Goal: Obtain resource: Download file/media

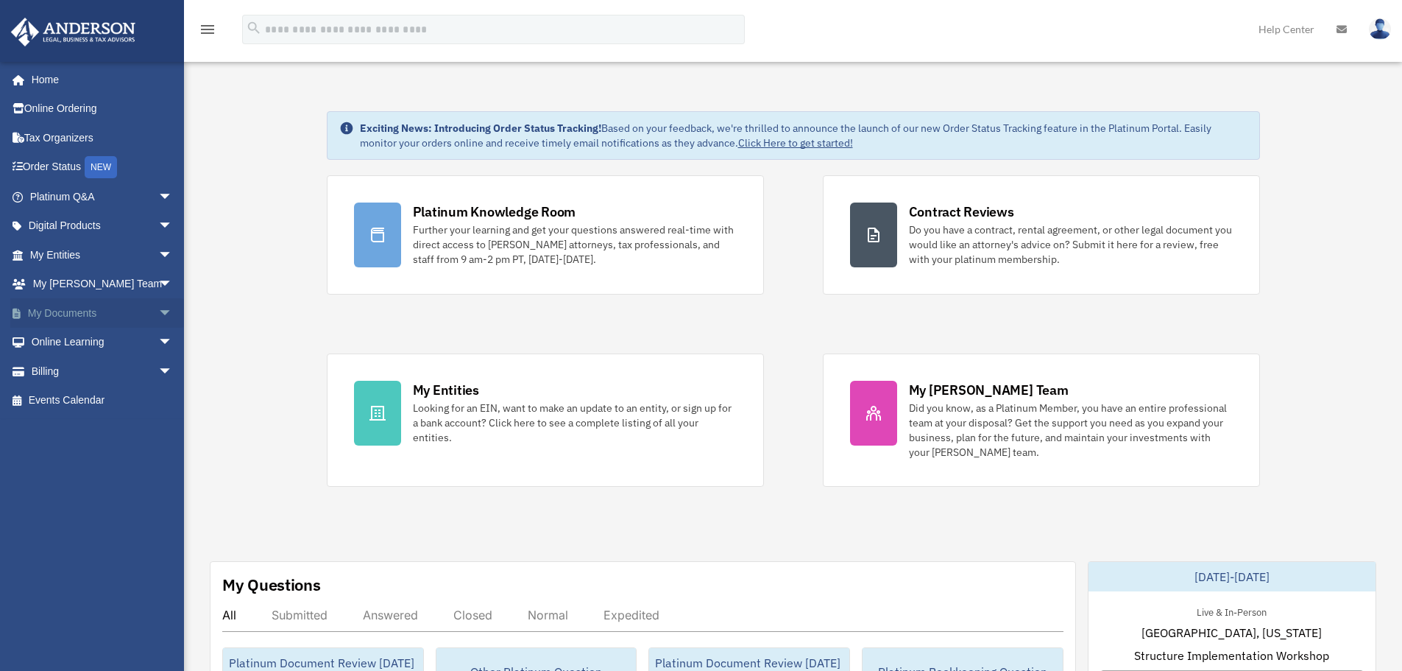
click at [158, 317] on span "arrow_drop_down" at bounding box center [172, 313] width 29 height 30
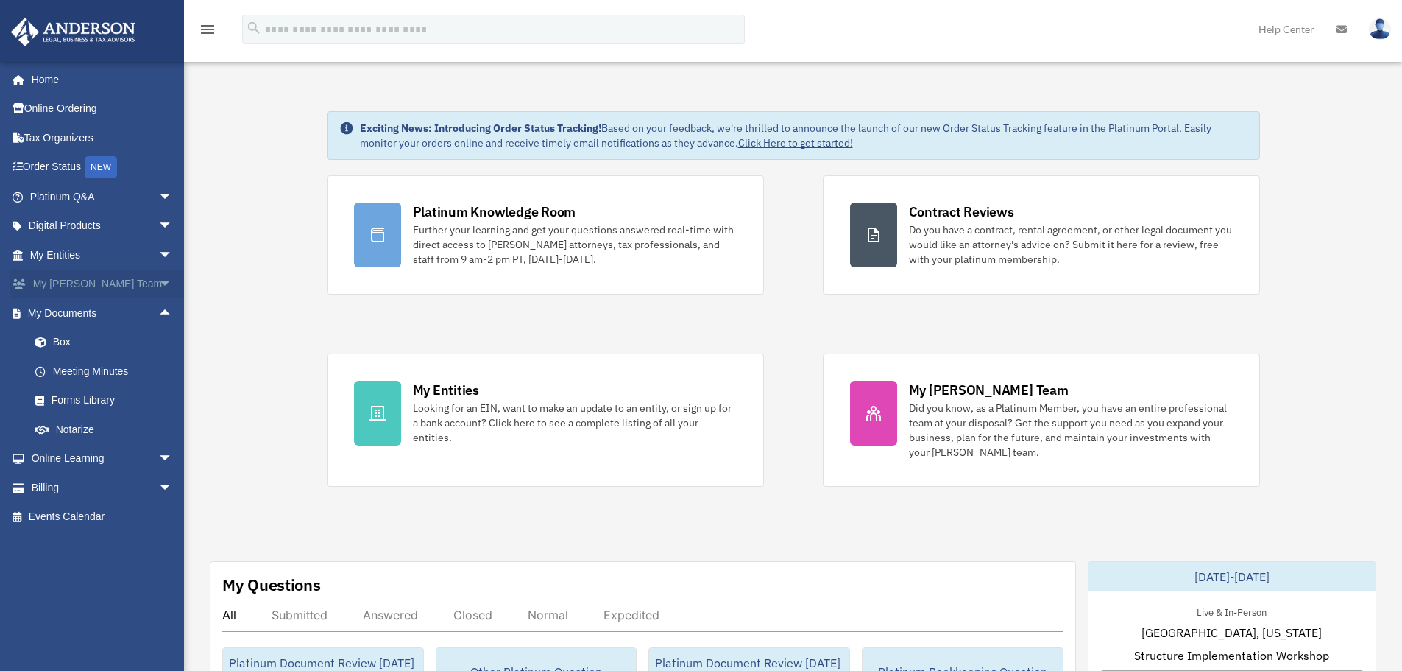
click at [158, 281] on span "arrow_drop_down" at bounding box center [172, 284] width 29 height 30
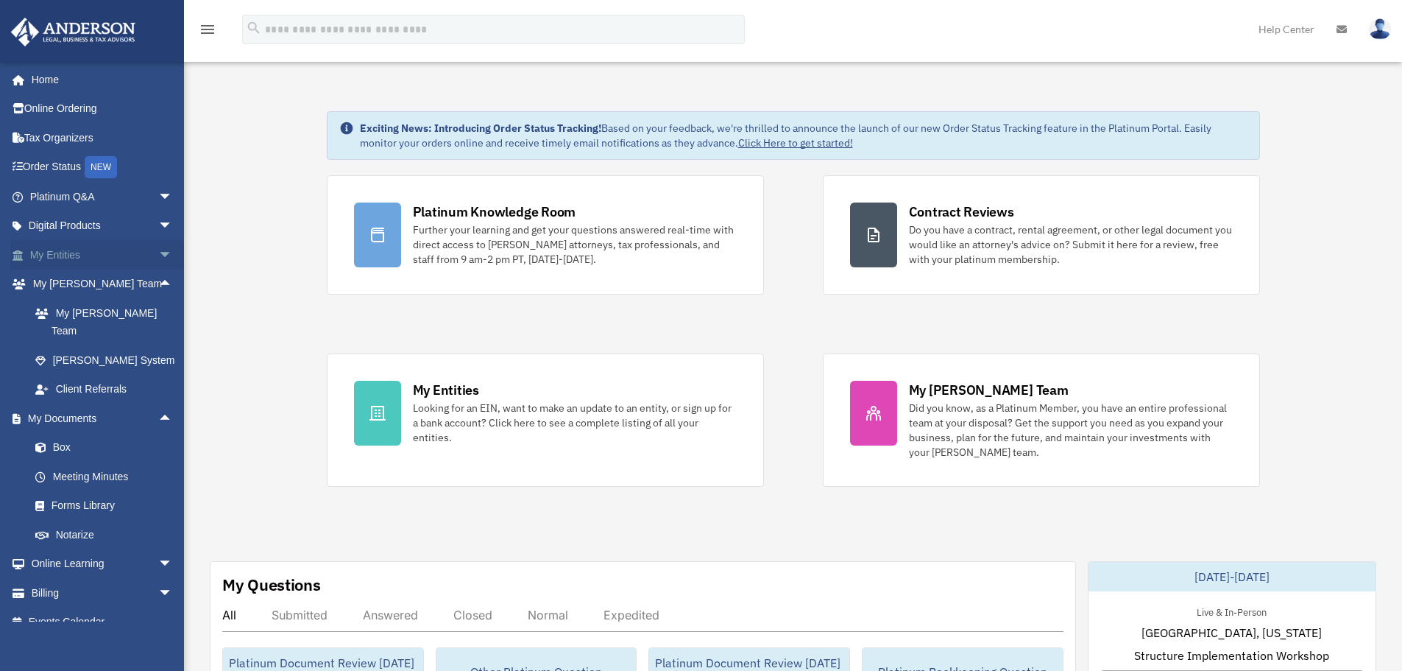
click at [158, 256] on span "arrow_drop_down" at bounding box center [172, 255] width 29 height 30
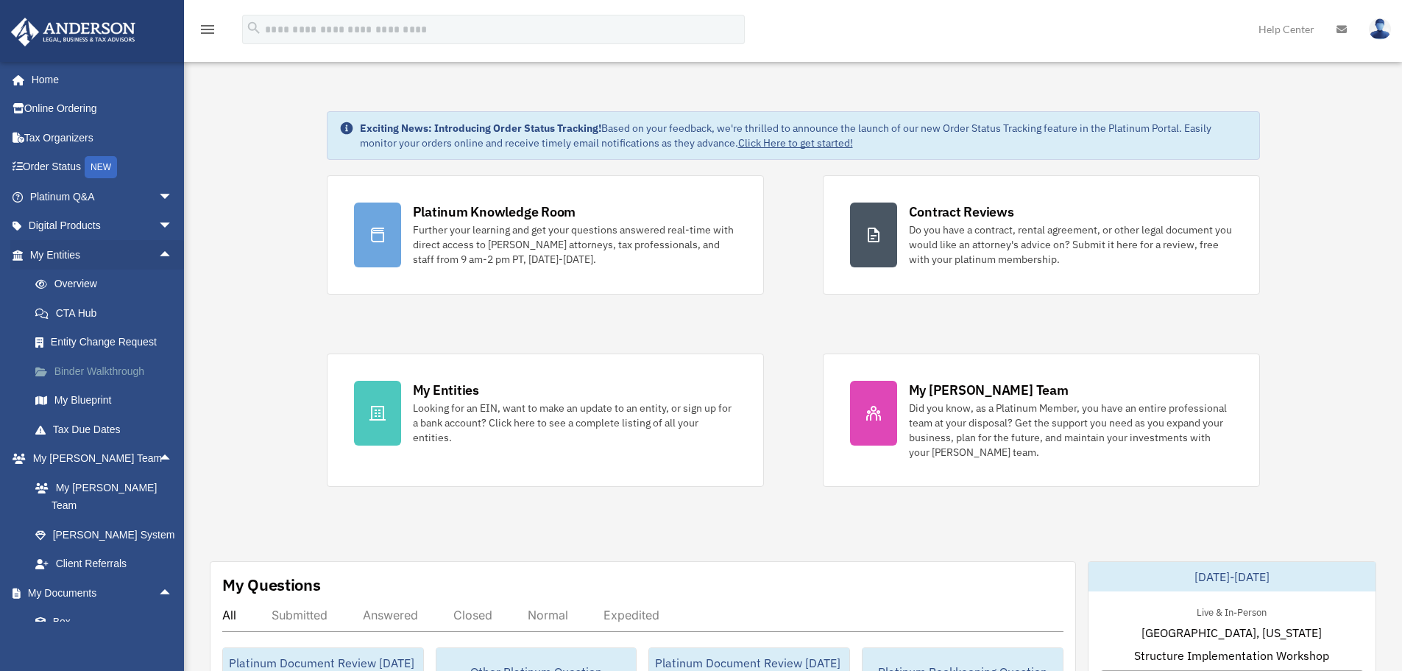
click at [103, 372] on link "Binder Walkthrough" at bounding box center [108, 370] width 174 height 29
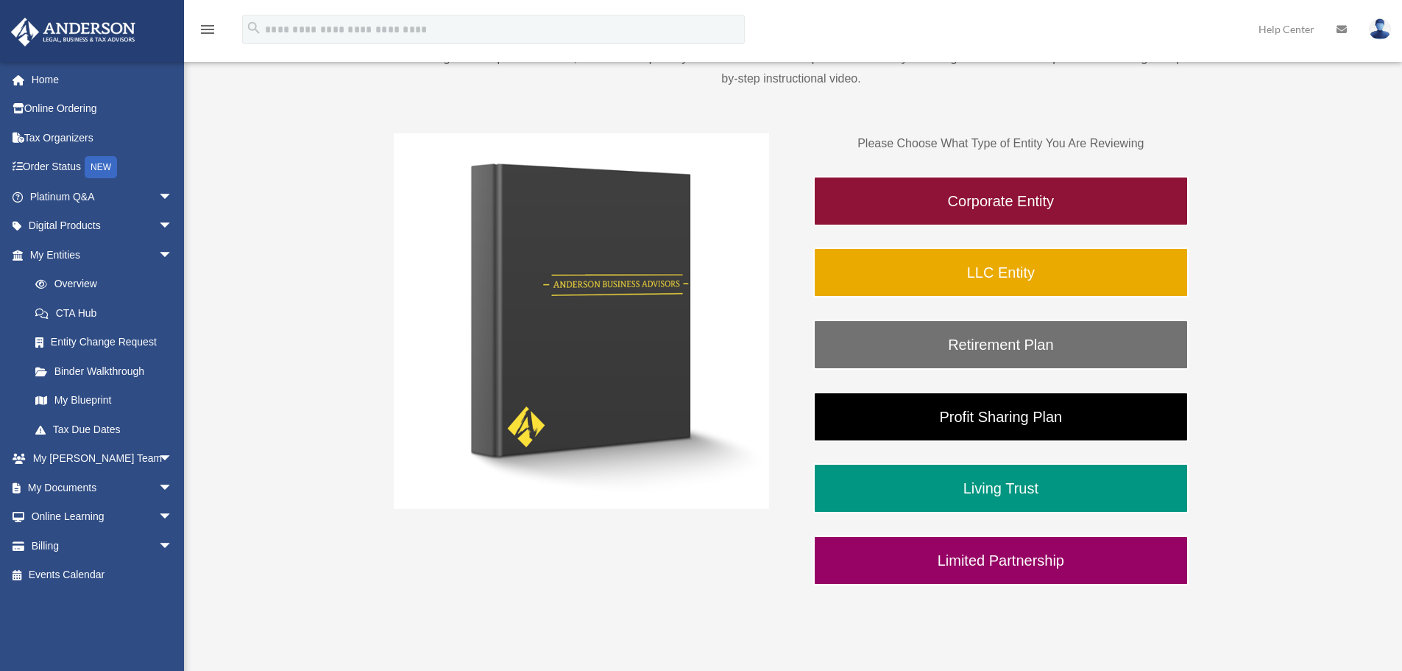
scroll to position [221, 0]
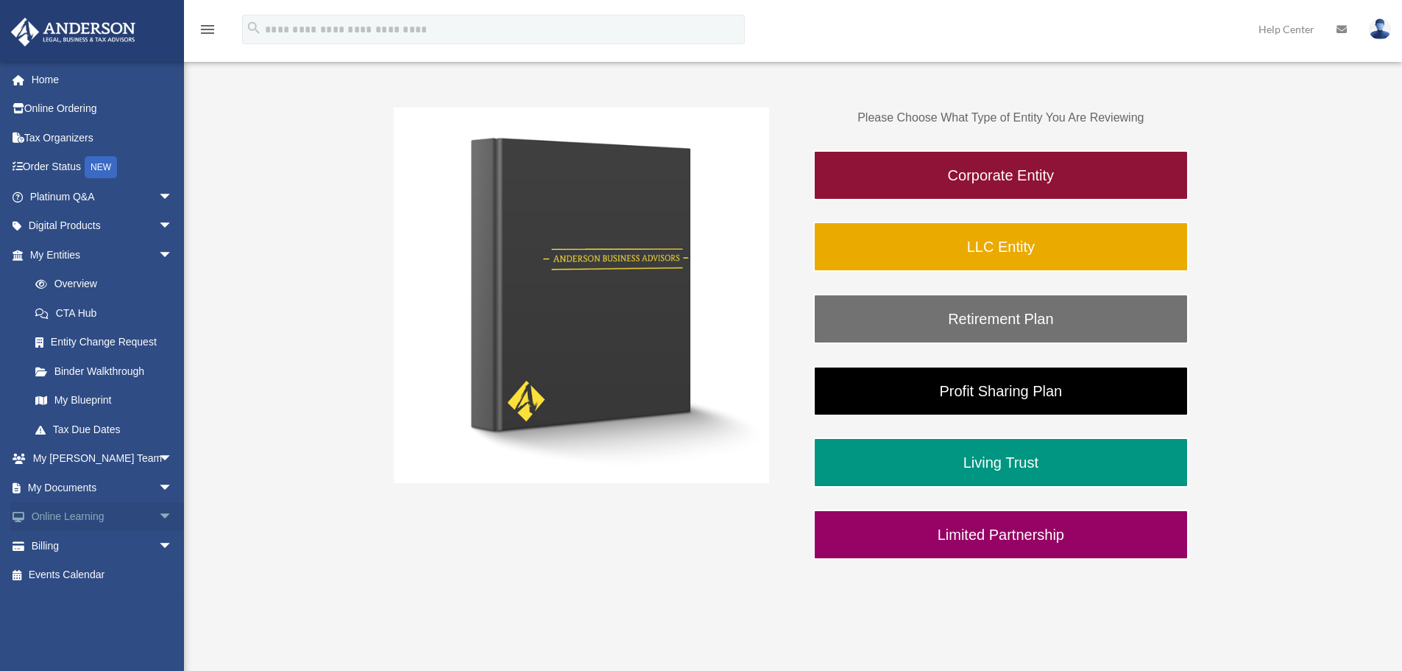
click at [158, 521] on span "arrow_drop_down" at bounding box center [172, 517] width 29 height 30
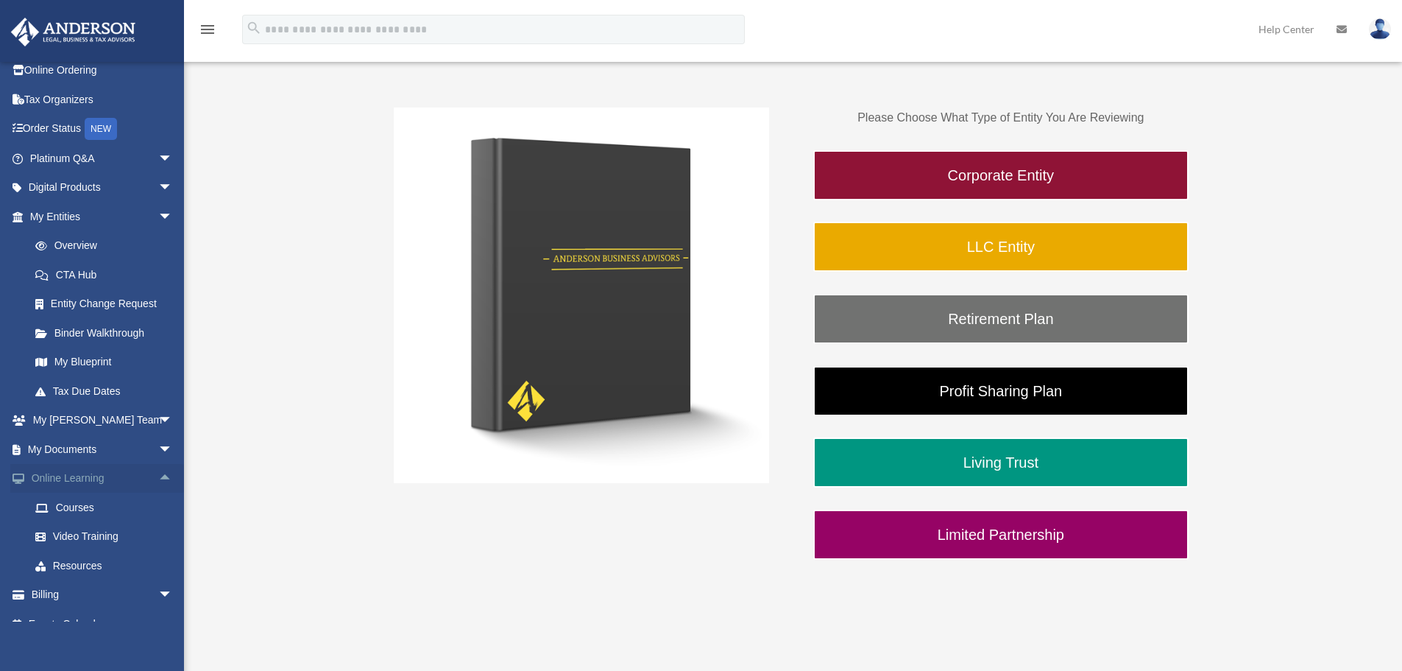
scroll to position [59, 0]
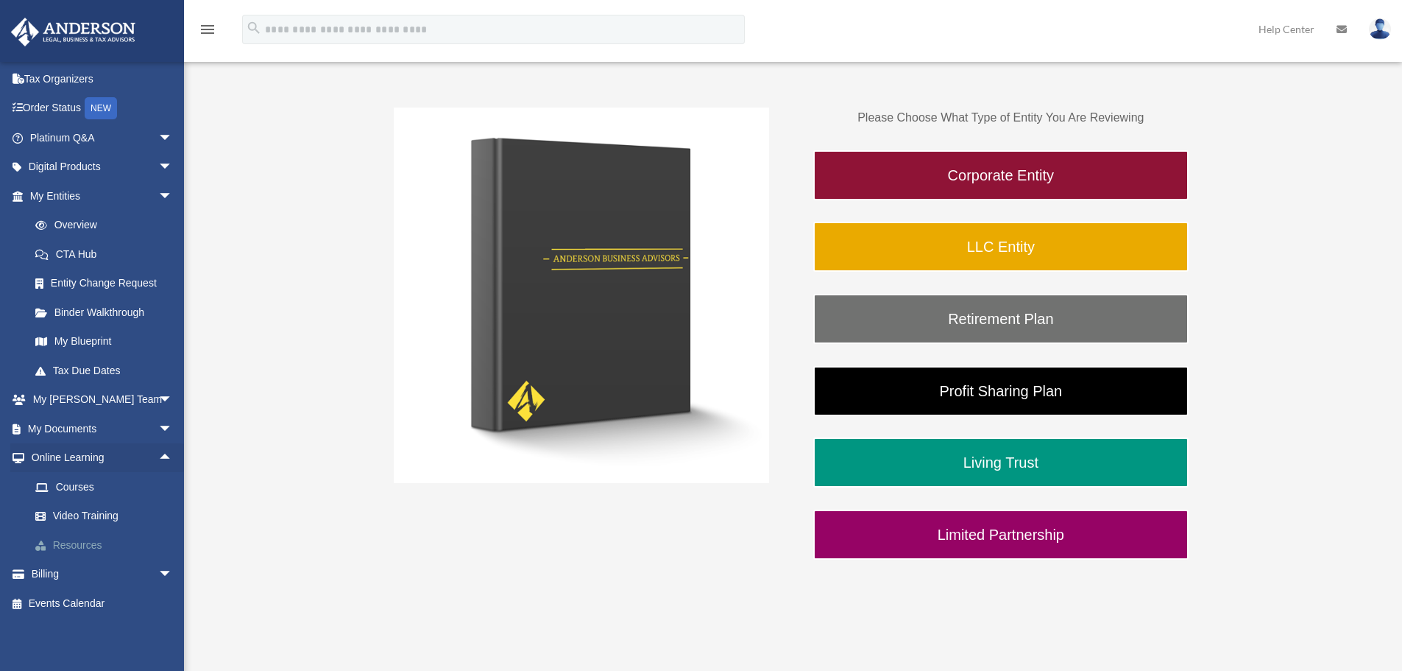
click at [93, 551] on link "Resources" at bounding box center [108, 544] width 174 height 29
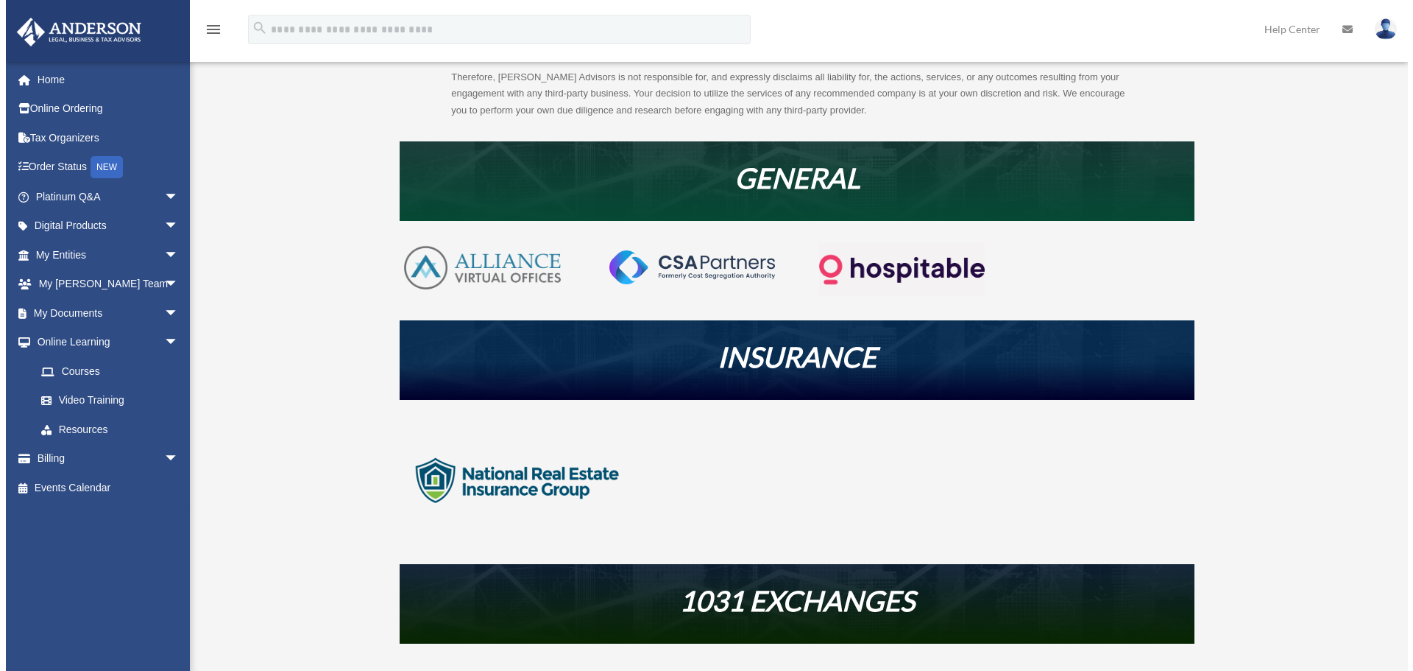
scroll to position [294, 0]
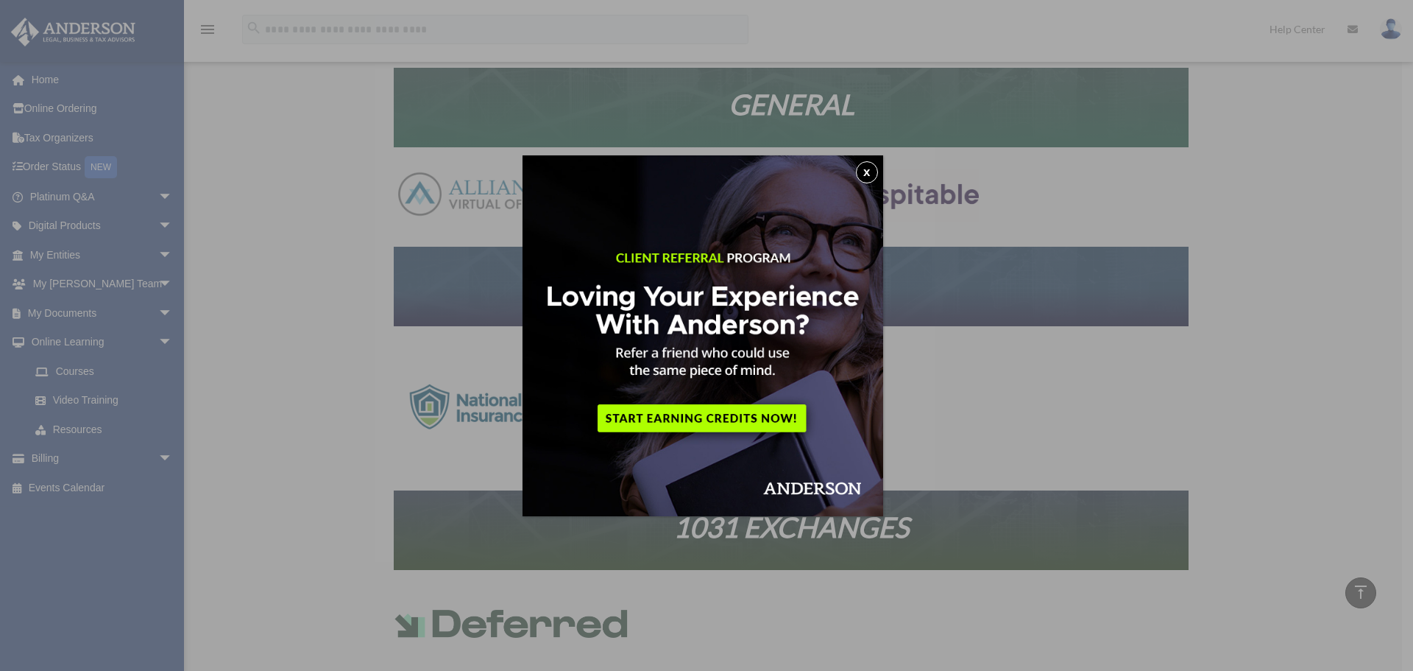
click at [867, 167] on button "x" at bounding box center [867, 172] width 22 height 22
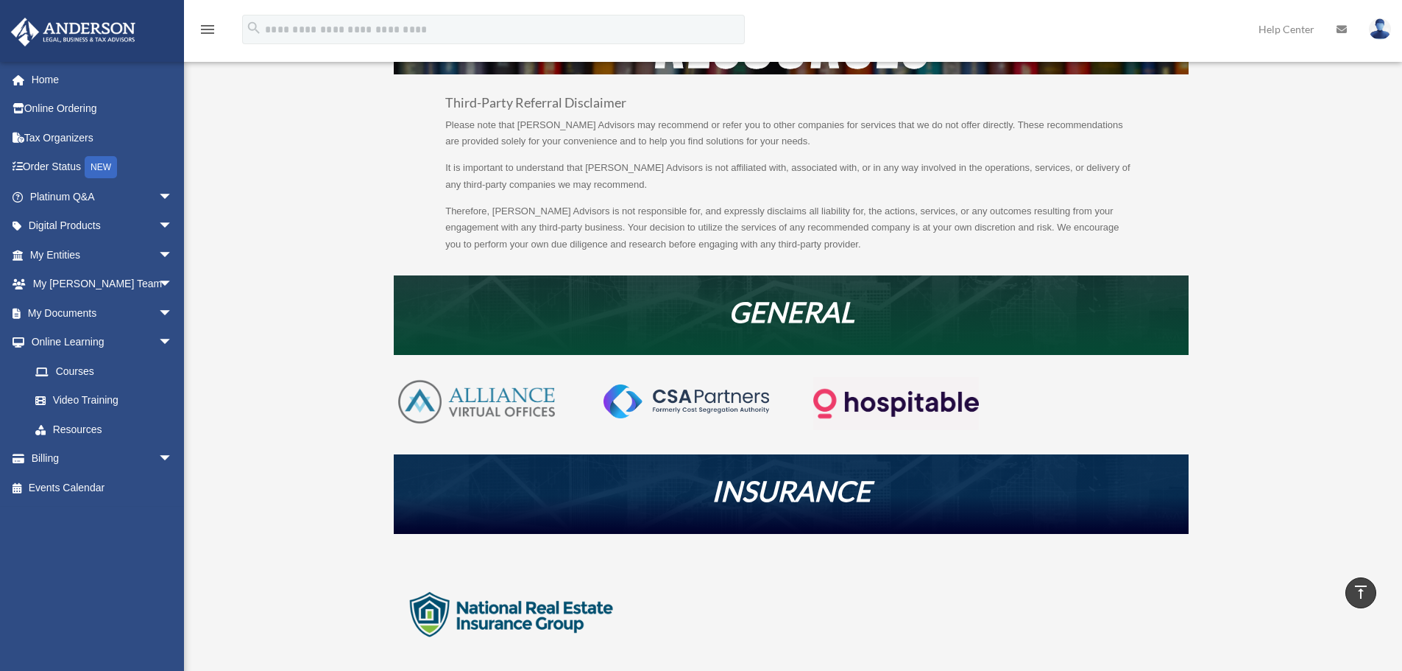
scroll to position [0, 0]
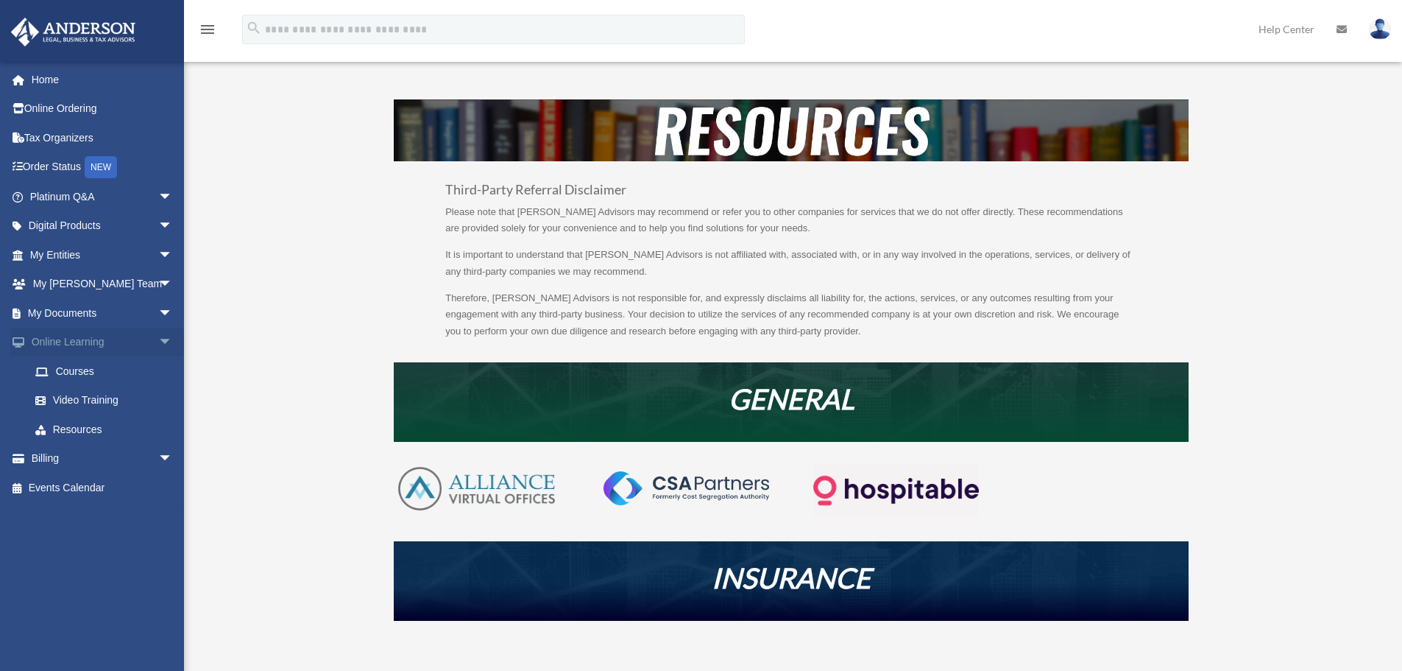
click at [158, 336] on span "arrow_drop_down" at bounding box center [172, 343] width 29 height 30
click at [158, 317] on span "arrow_drop_down" at bounding box center [172, 313] width 29 height 30
click at [99, 406] on link "Forms Library" at bounding box center [108, 400] width 174 height 29
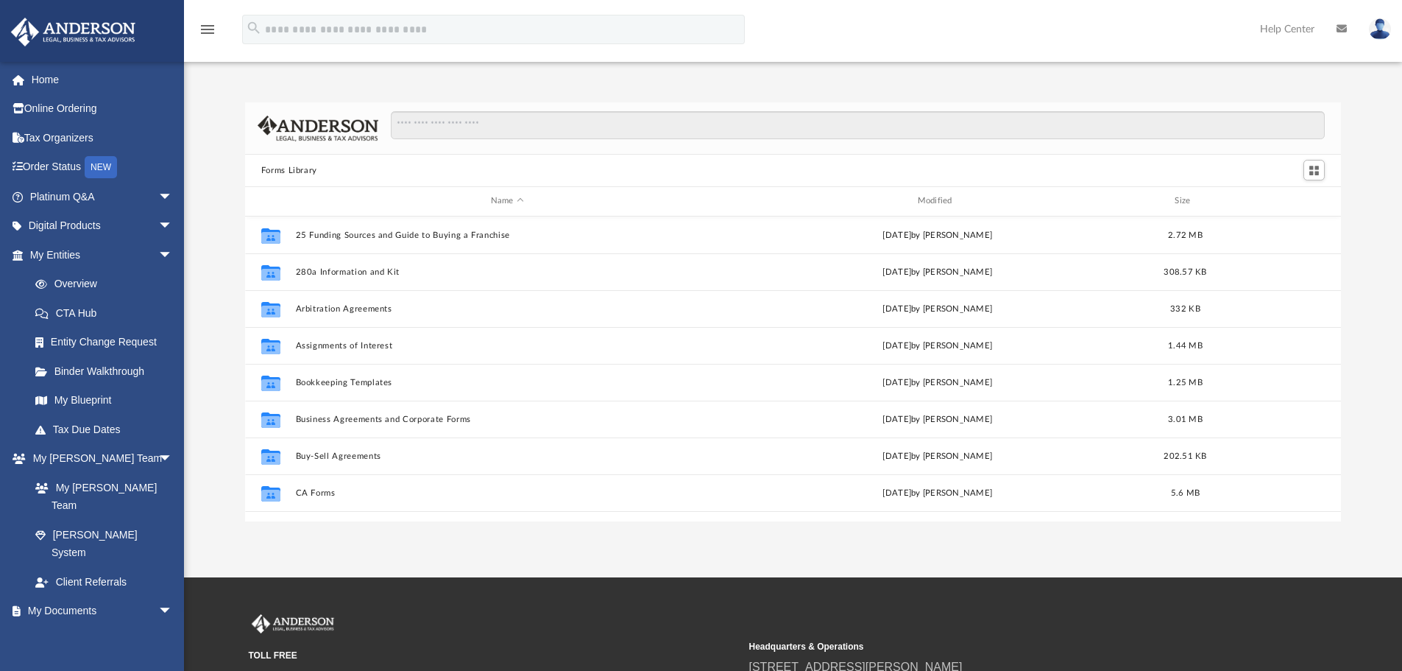
scroll to position [324, 1085]
click at [474, 120] on input "Search files and folders" at bounding box center [858, 125] width 934 height 28
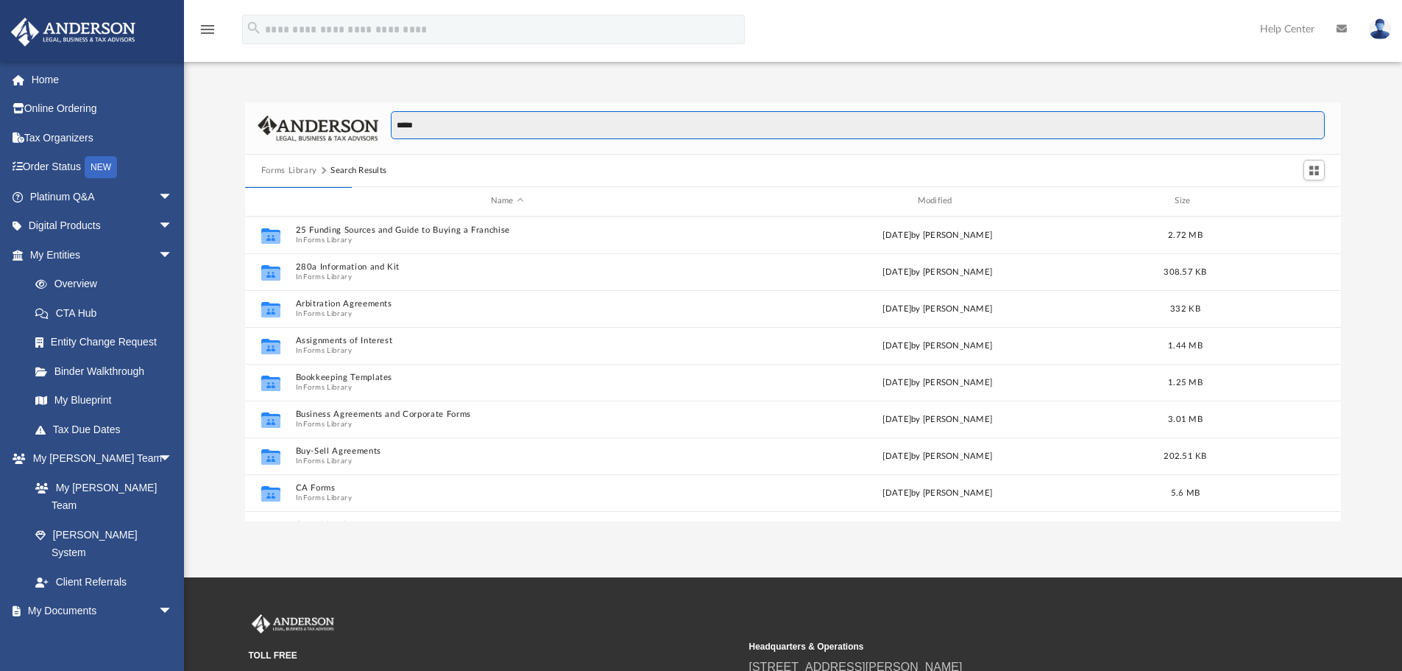
scroll to position [278, 1085]
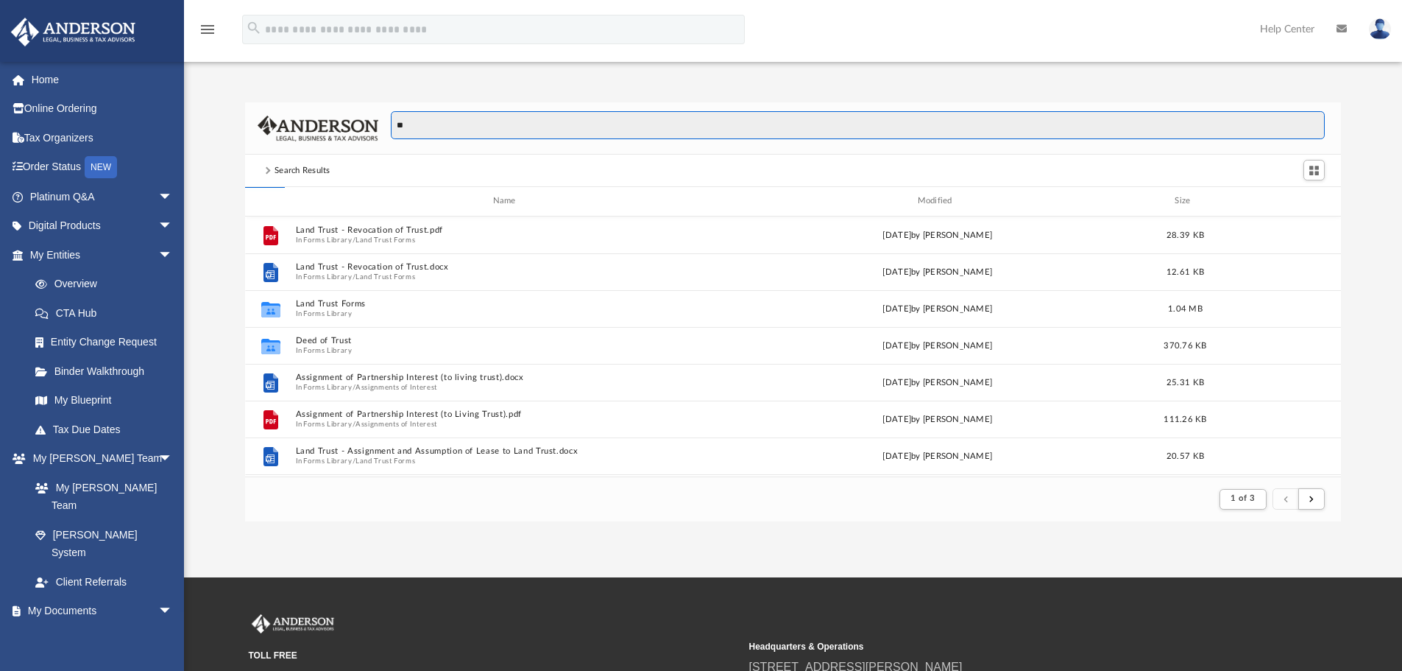
type input "*"
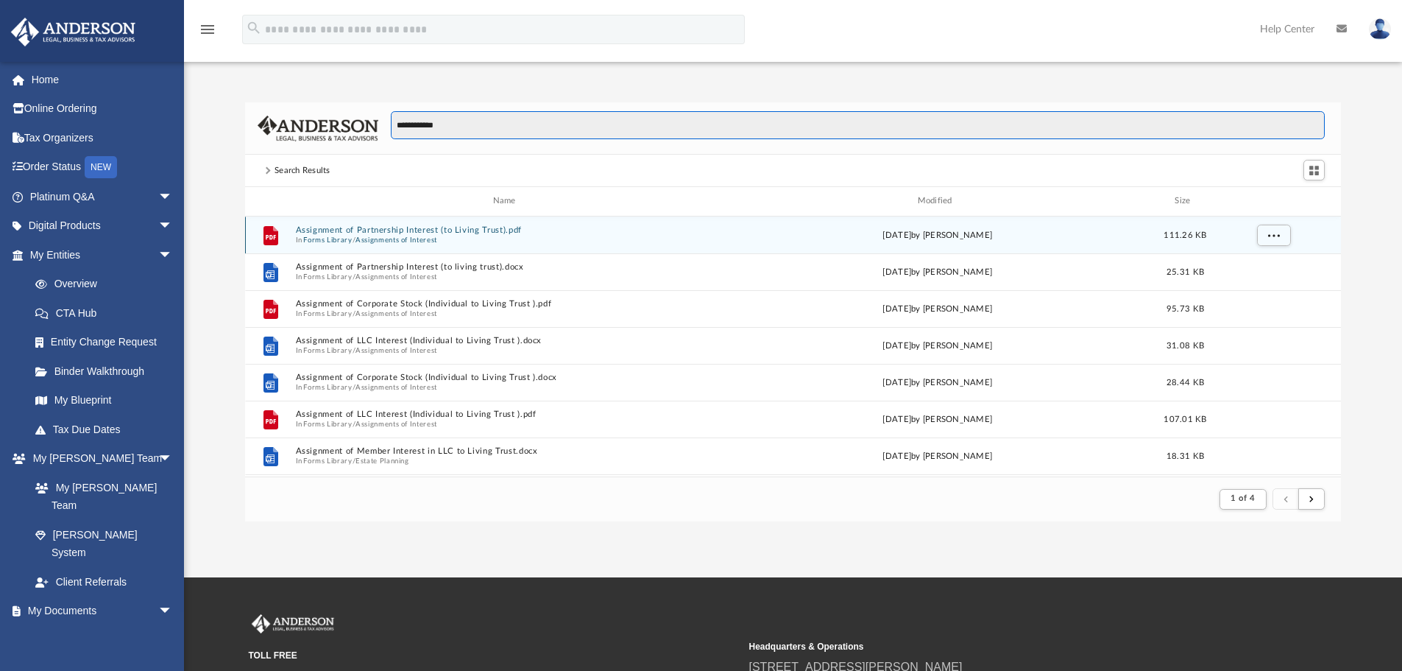
type input "**********"
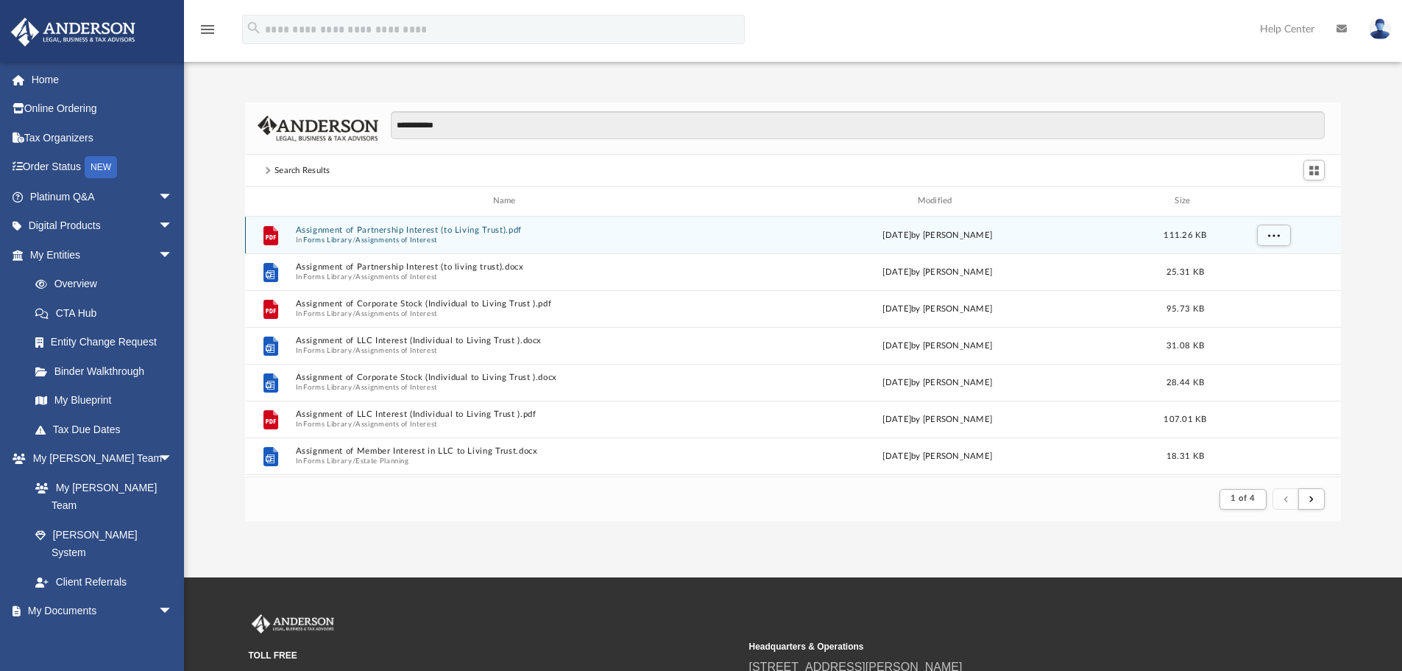
click at [409, 236] on button "Assignments of Interest" at bounding box center [397, 240] width 82 height 10
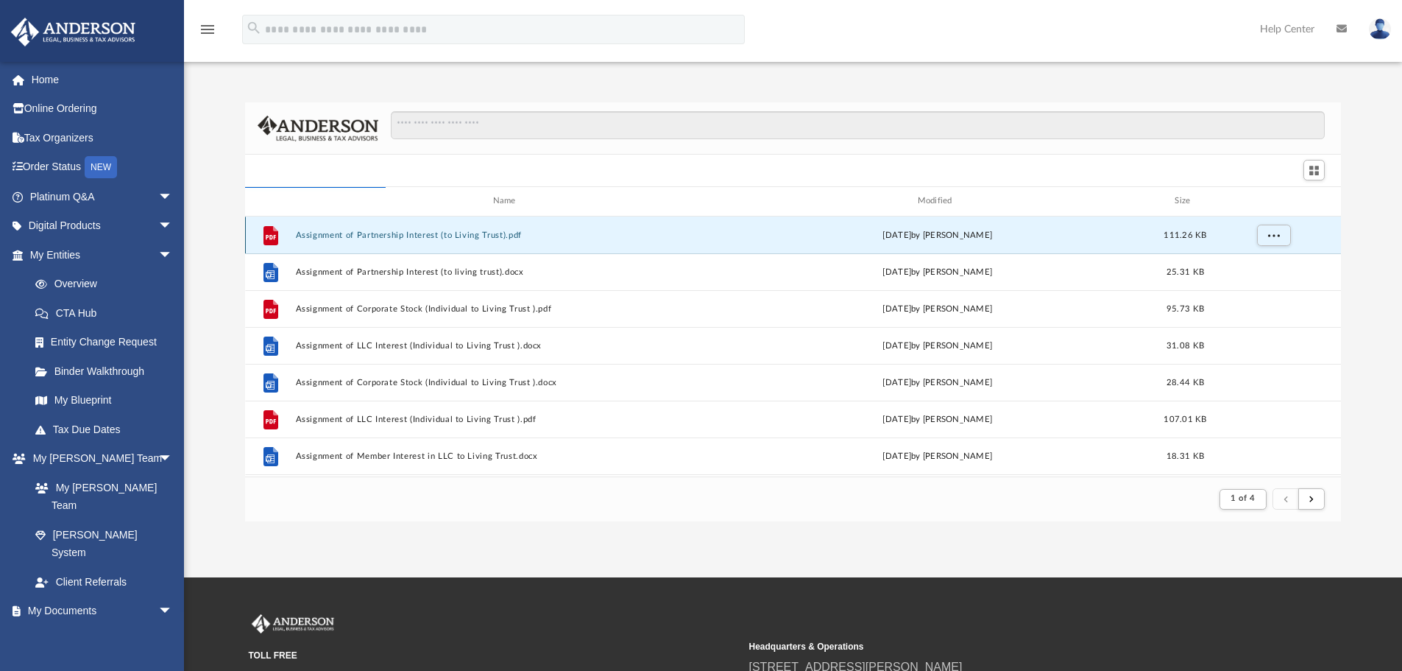
scroll to position [324, 1085]
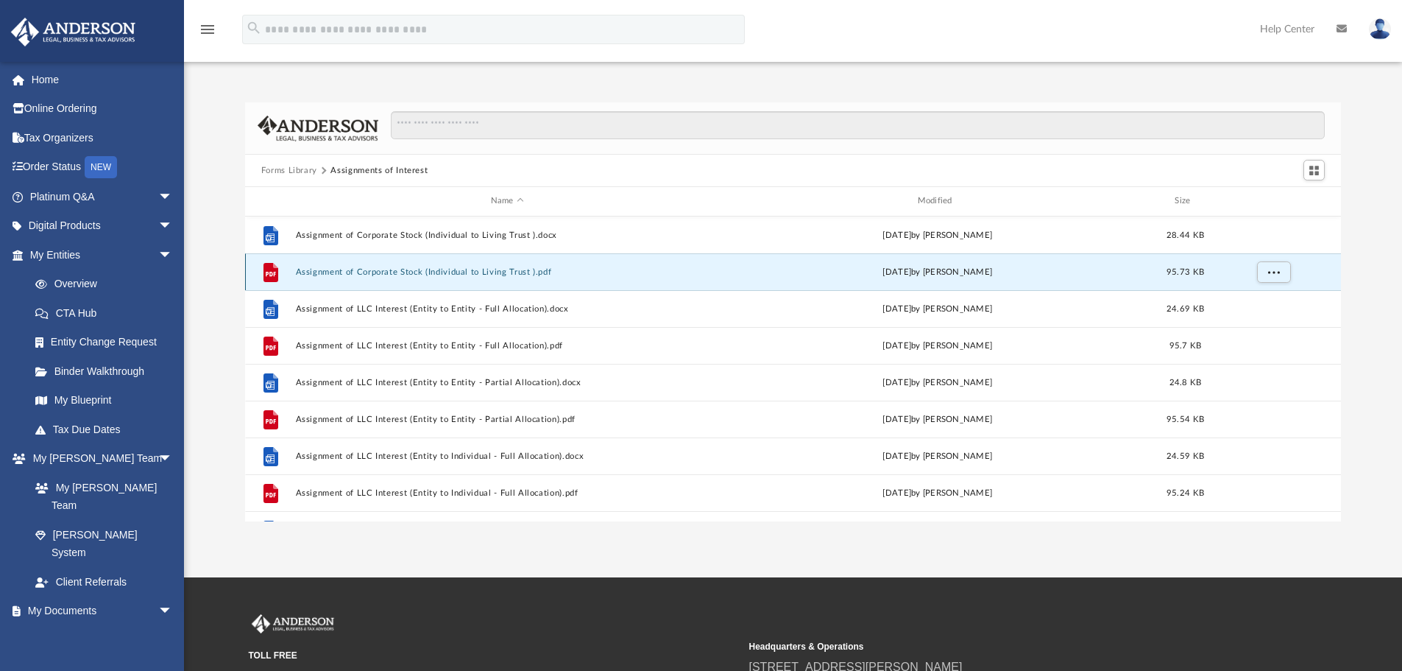
click at [339, 271] on button "Assignment of Corporate Stock (Individual to Living Trust ).pdf" at bounding box center [507, 272] width 424 height 10
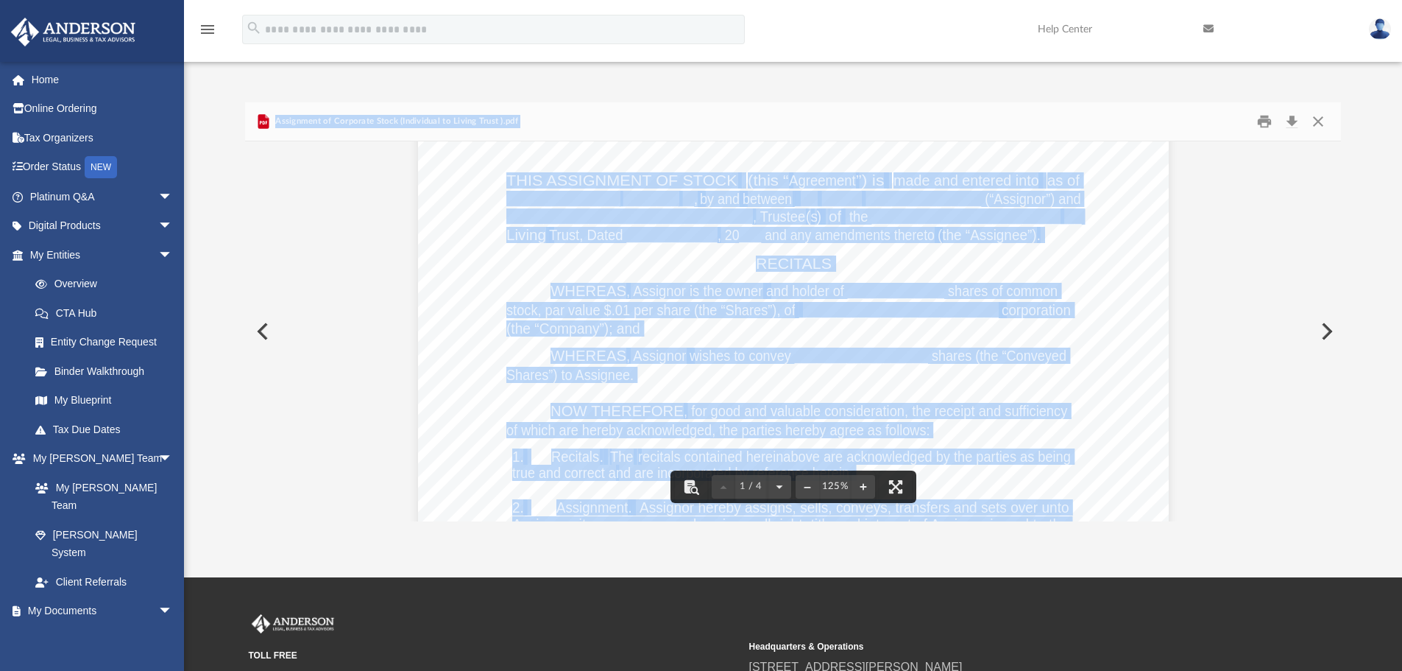
scroll to position [0, 0]
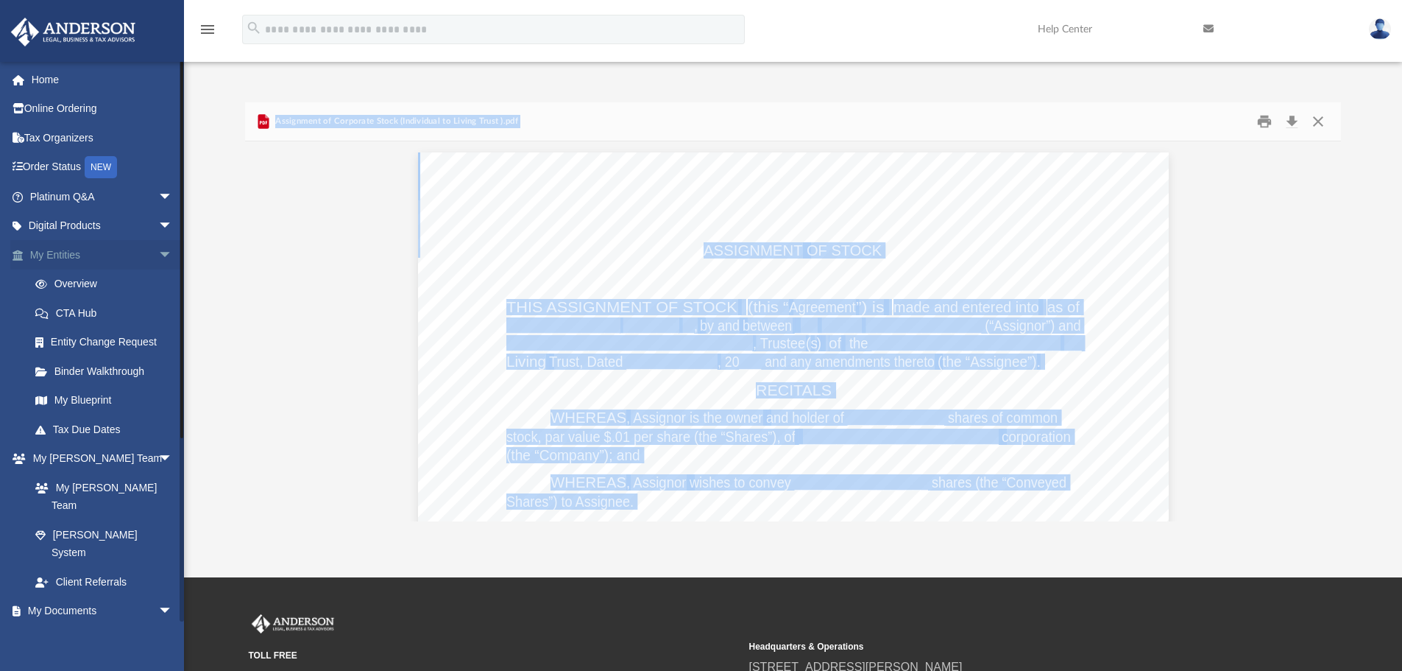
click at [158, 258] on span "arrow_drop_down" at bounding box center [172, 255] width 29 height 30
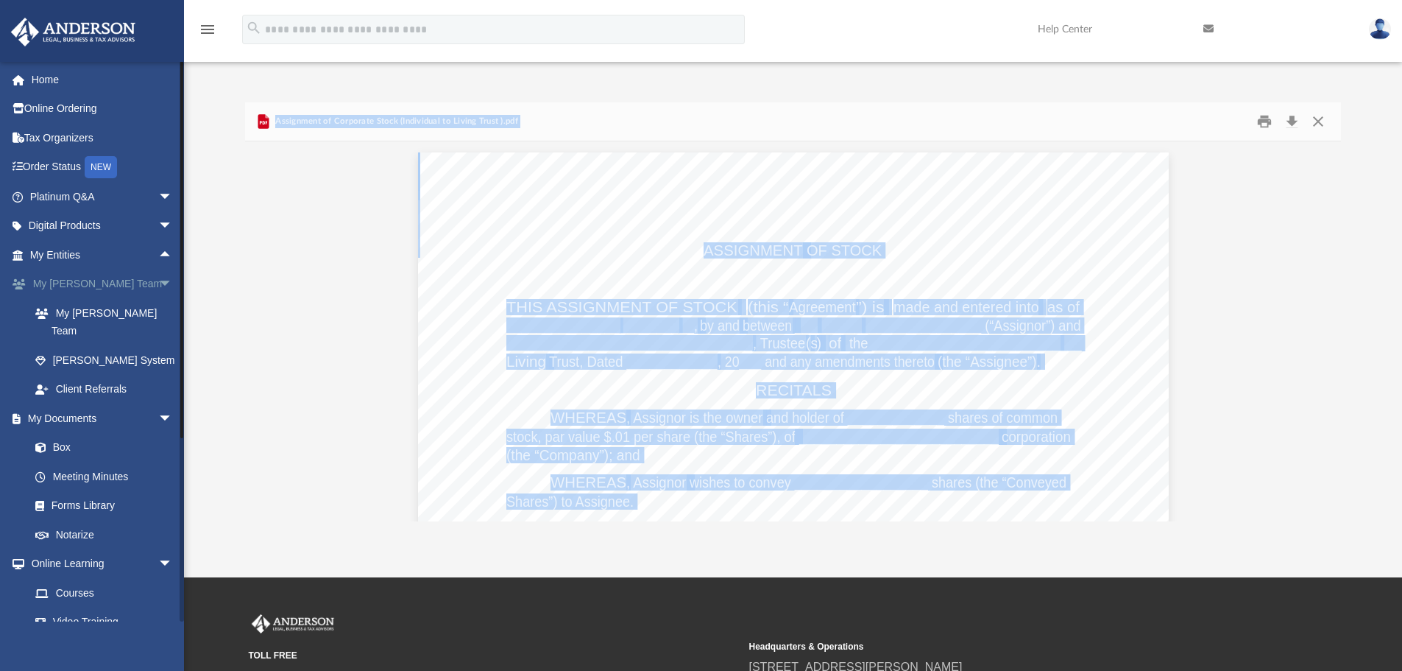
click at [158, 286] on span "arrow_drop_down" at bounding box center [172, 284] width 29 height 30
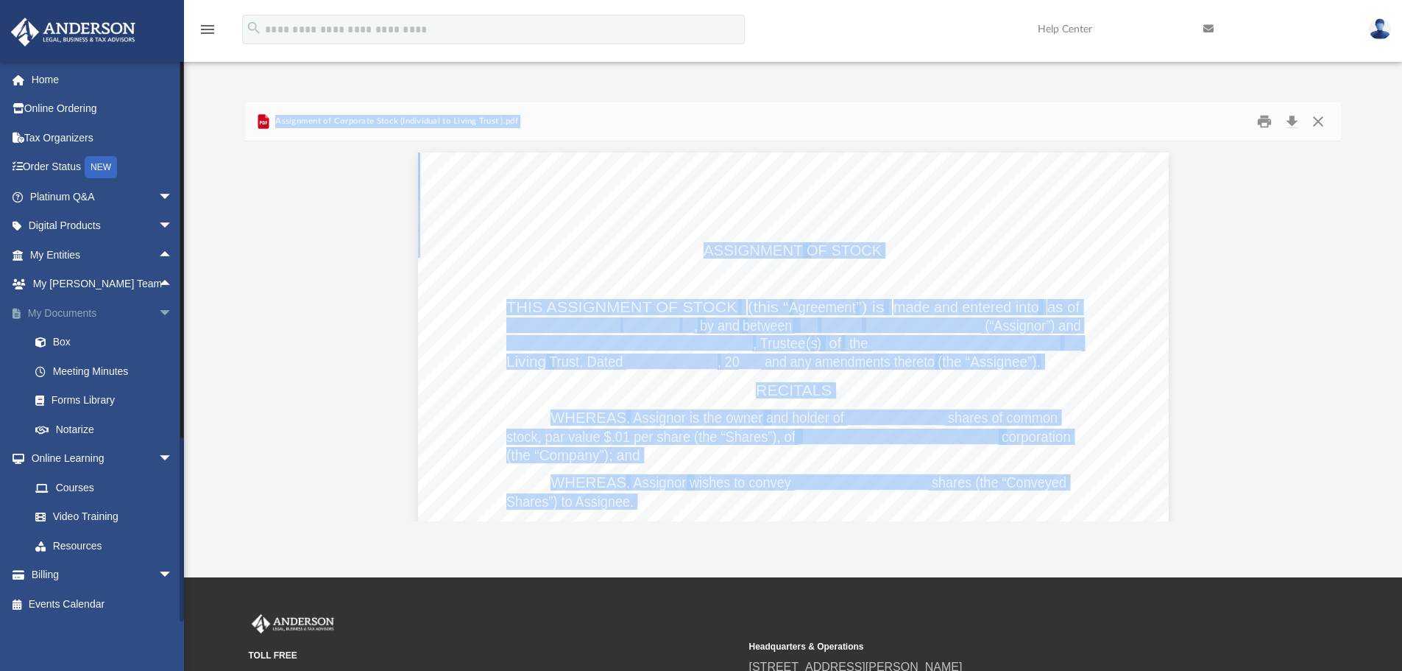
click at [158, 311] on span "arrow_drop_down" at bounding box center [172, 313] width 29 height 30
click at [158, 339] on span "arrow_drop_down" at bounding box center [172, 343] width 29 height 30
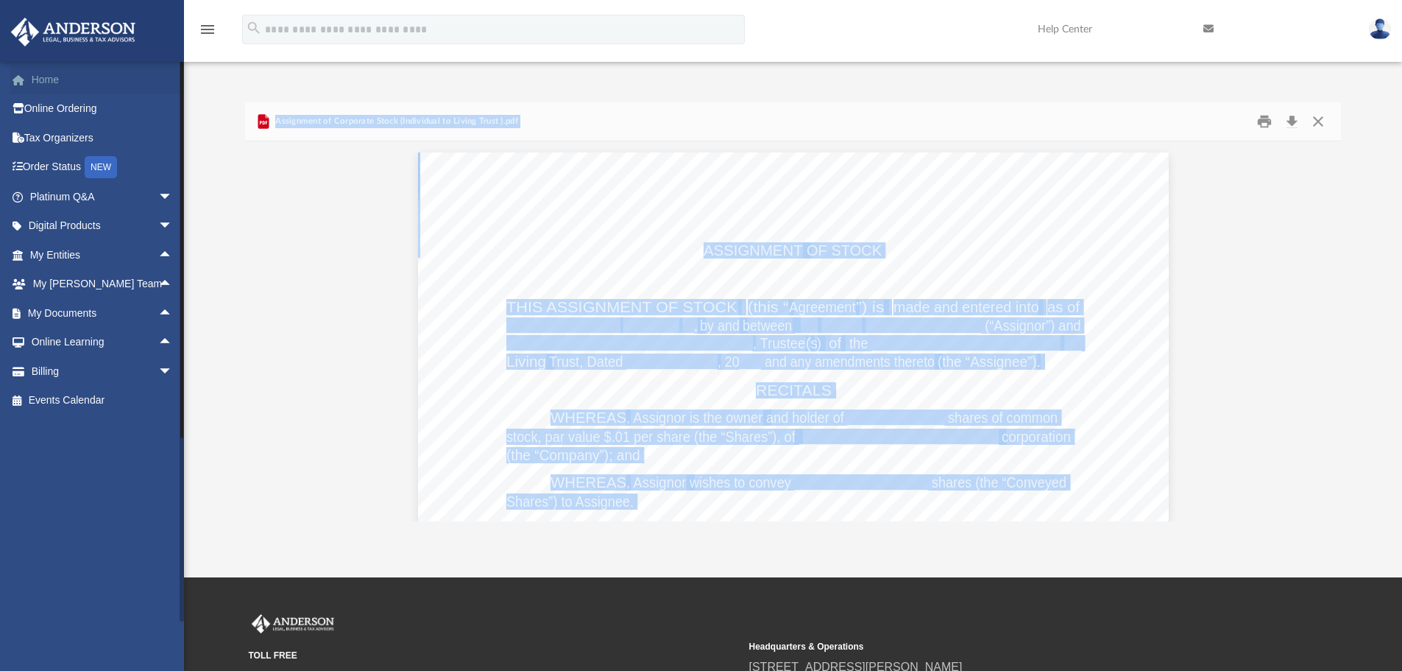
click at [71, 67] on link "Home" at bounding box center [102, 79] width 185 height 29
